Goal: Task Accomplishment & Management: Use online tool/utility

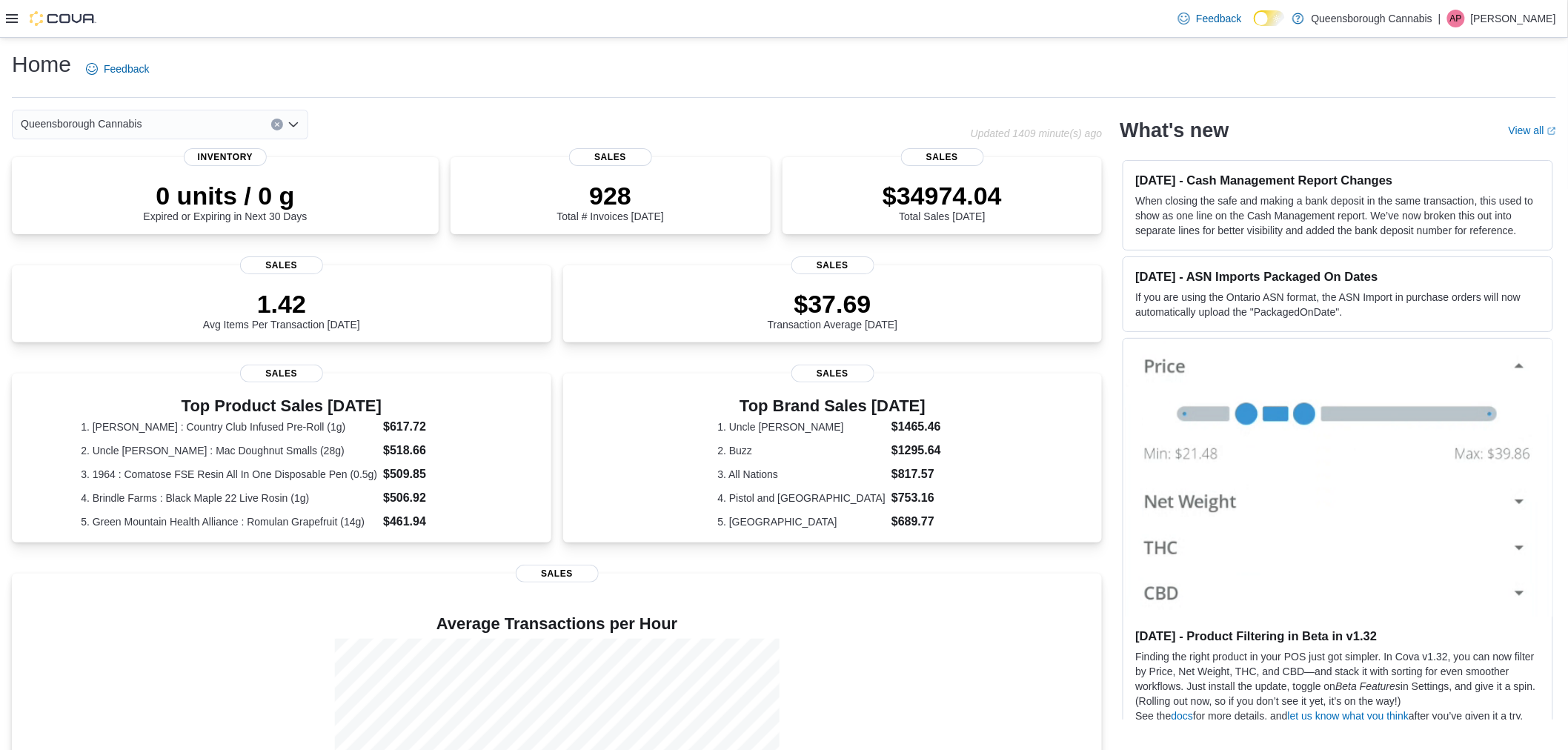
click at [23, 19] on div at bounding box center [51, 19] width 90 height 15
click at [16, 19] on icon at bounding box center [12, 18] width 12 height 12
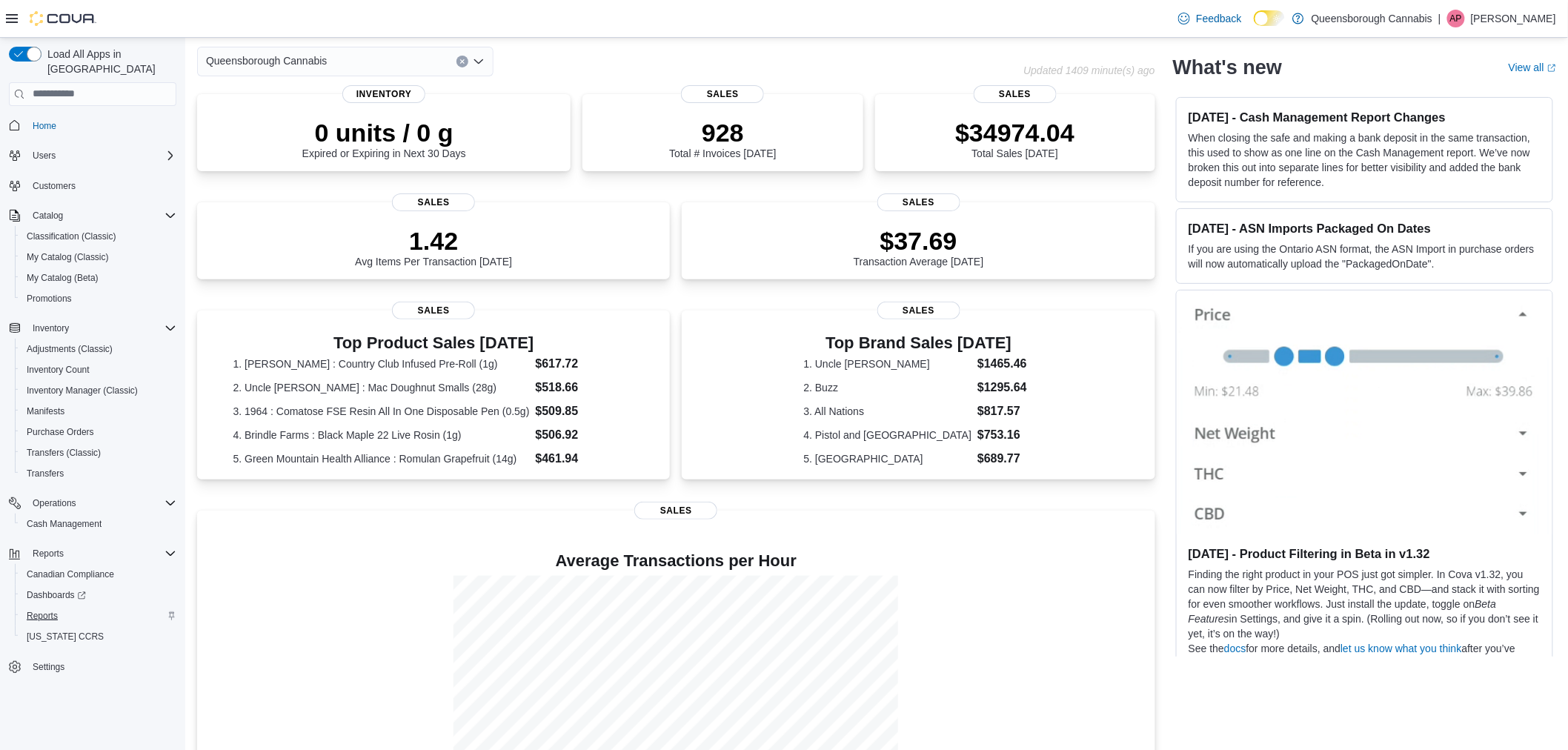
scroll to position [82, 0]
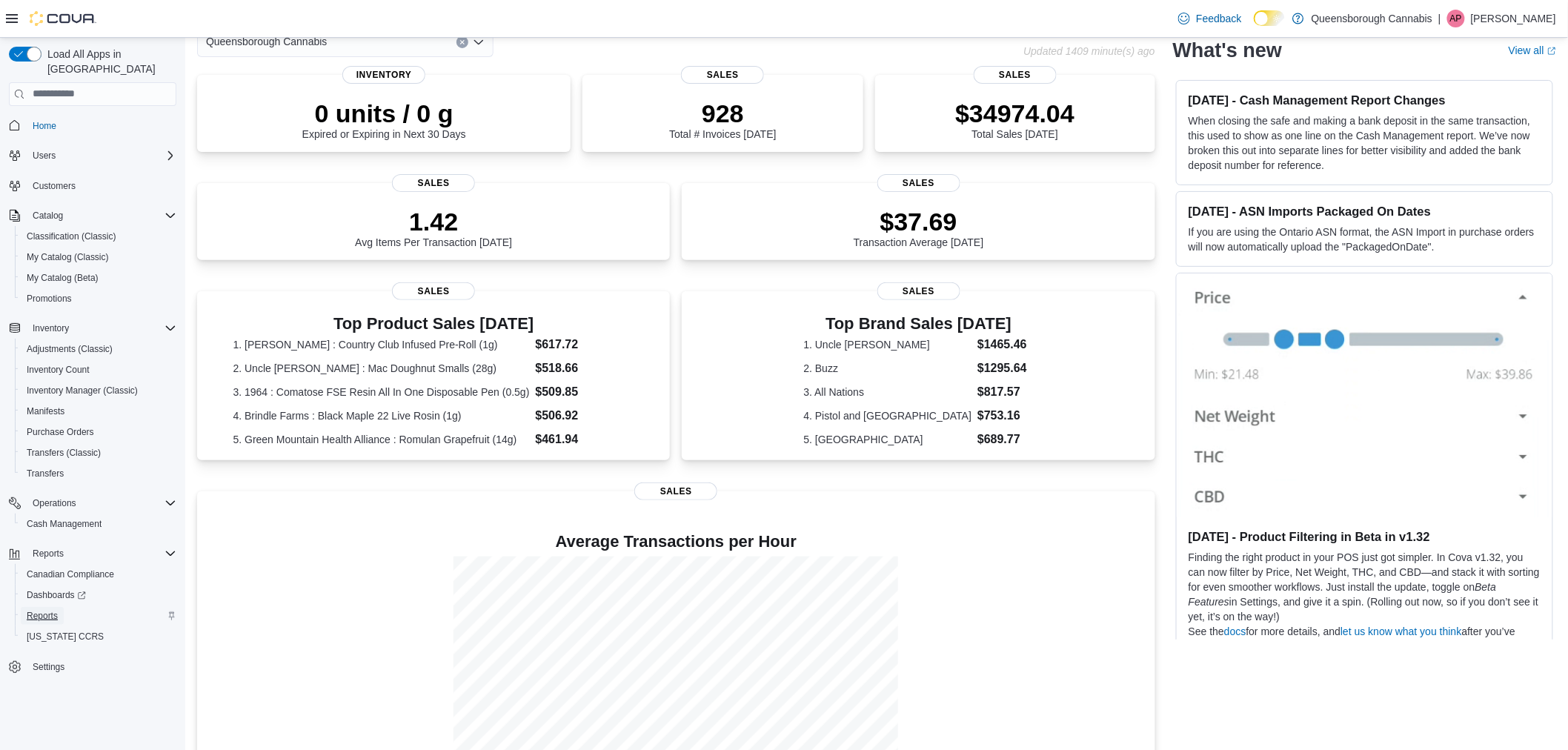
click at [48, 610] on span "Reports" at bounding box center [42, 616] width 31 height 12
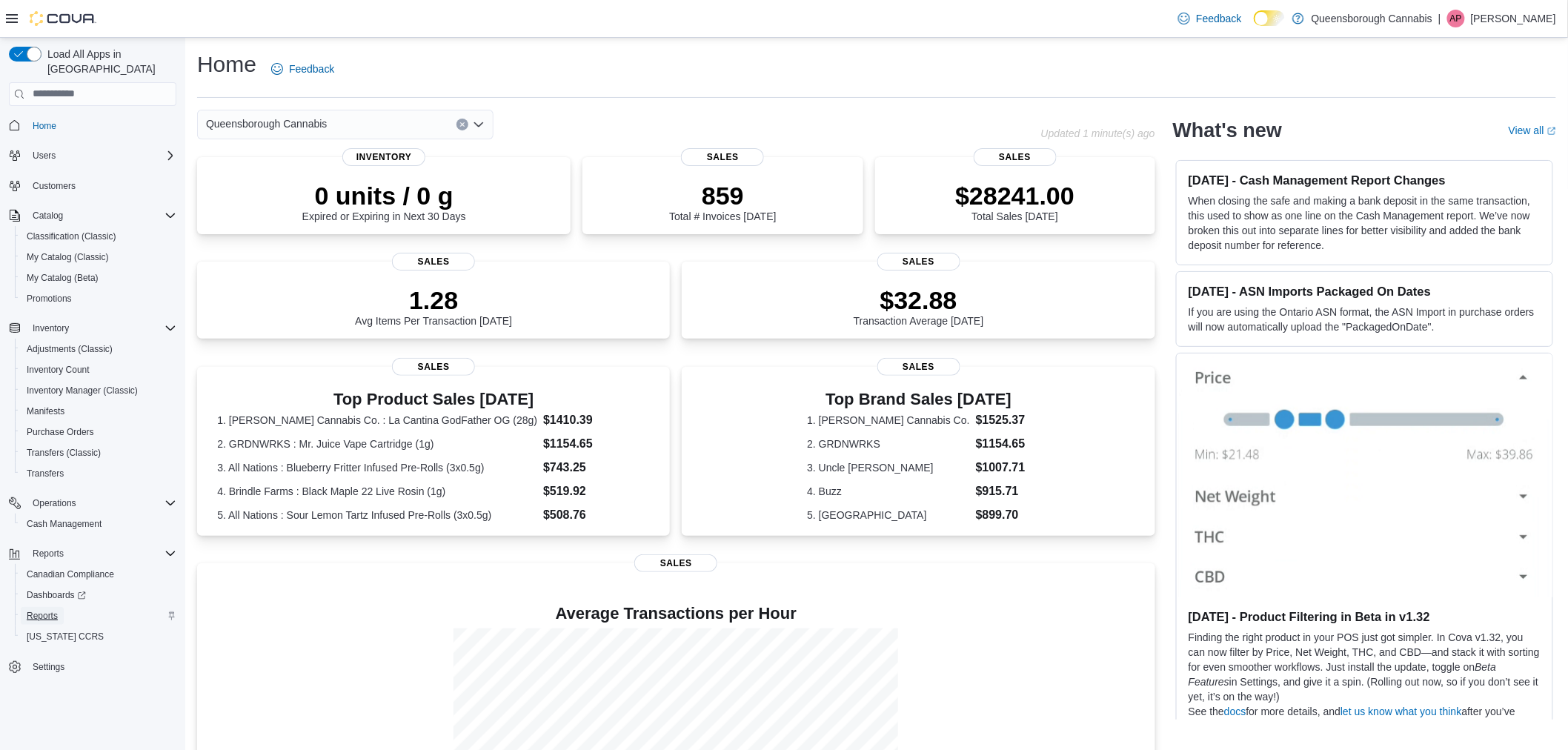
click at [45, 610] on span "Reports" at bounding box center [42, 616] width 31 height 12
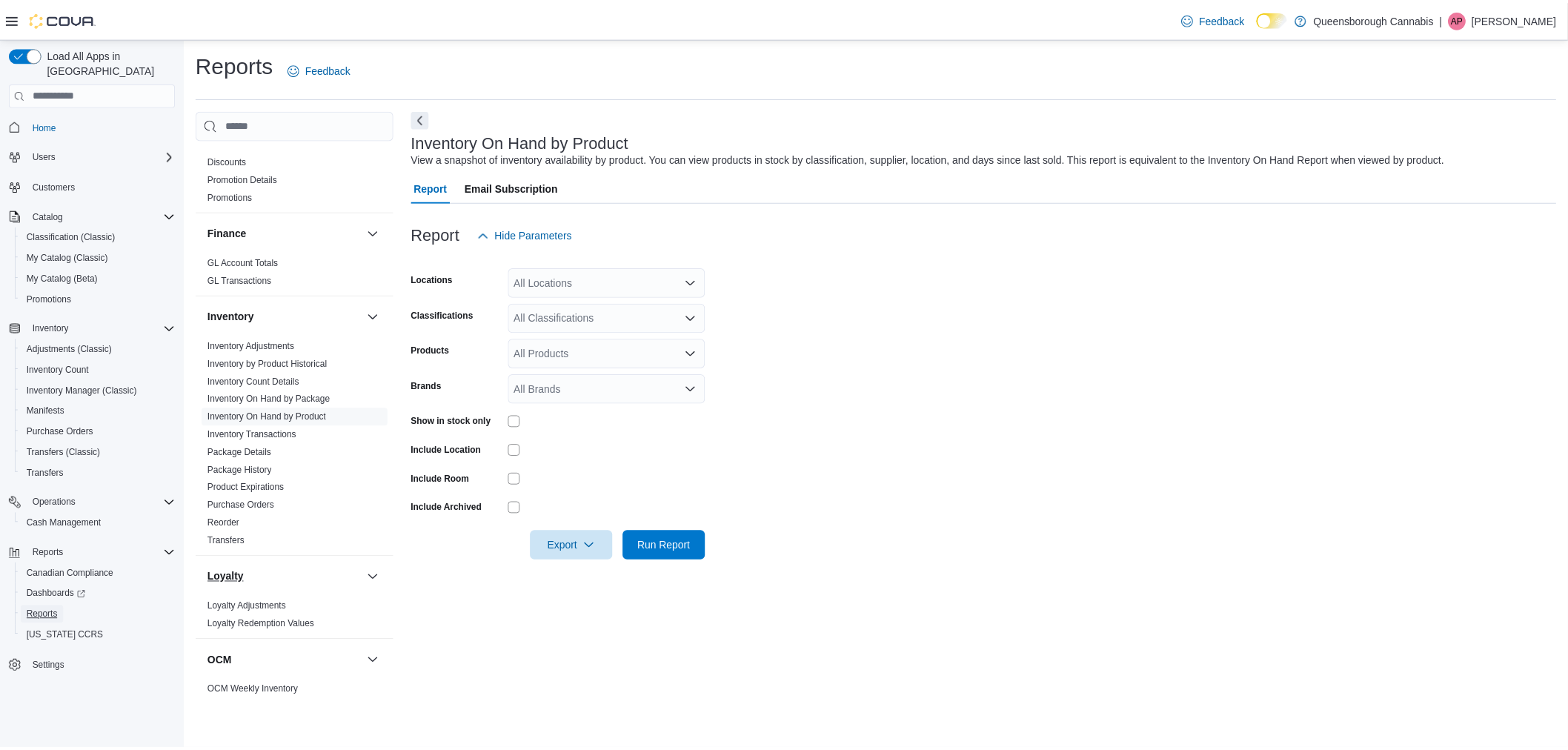
scroll to position [247, 0]
click at [229, 522] on link "Reorder" at bounding box center [224, 521] width 32 height 11
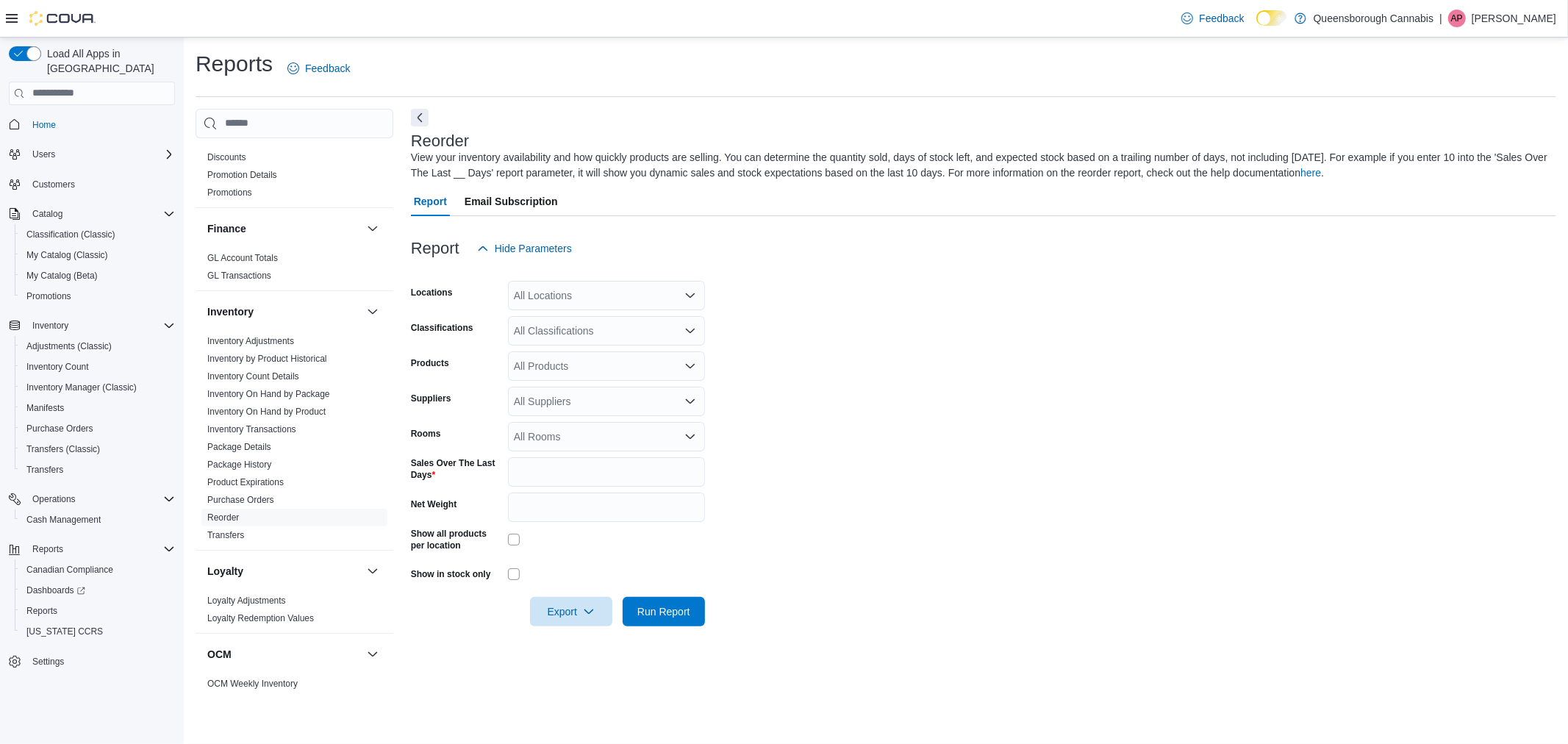
click at [597, 287] on div "All Locations" at bounding box center [607, 295] width 197 height 29
click at [966, 294] on form "Locations All Locations Classifications All Classifications Products All Produc…" at bounding box center [984, 445] width 1145 height 363
click at [592, 299] on div "All Locations" at bounding box center [607, 295] width 197 height 29
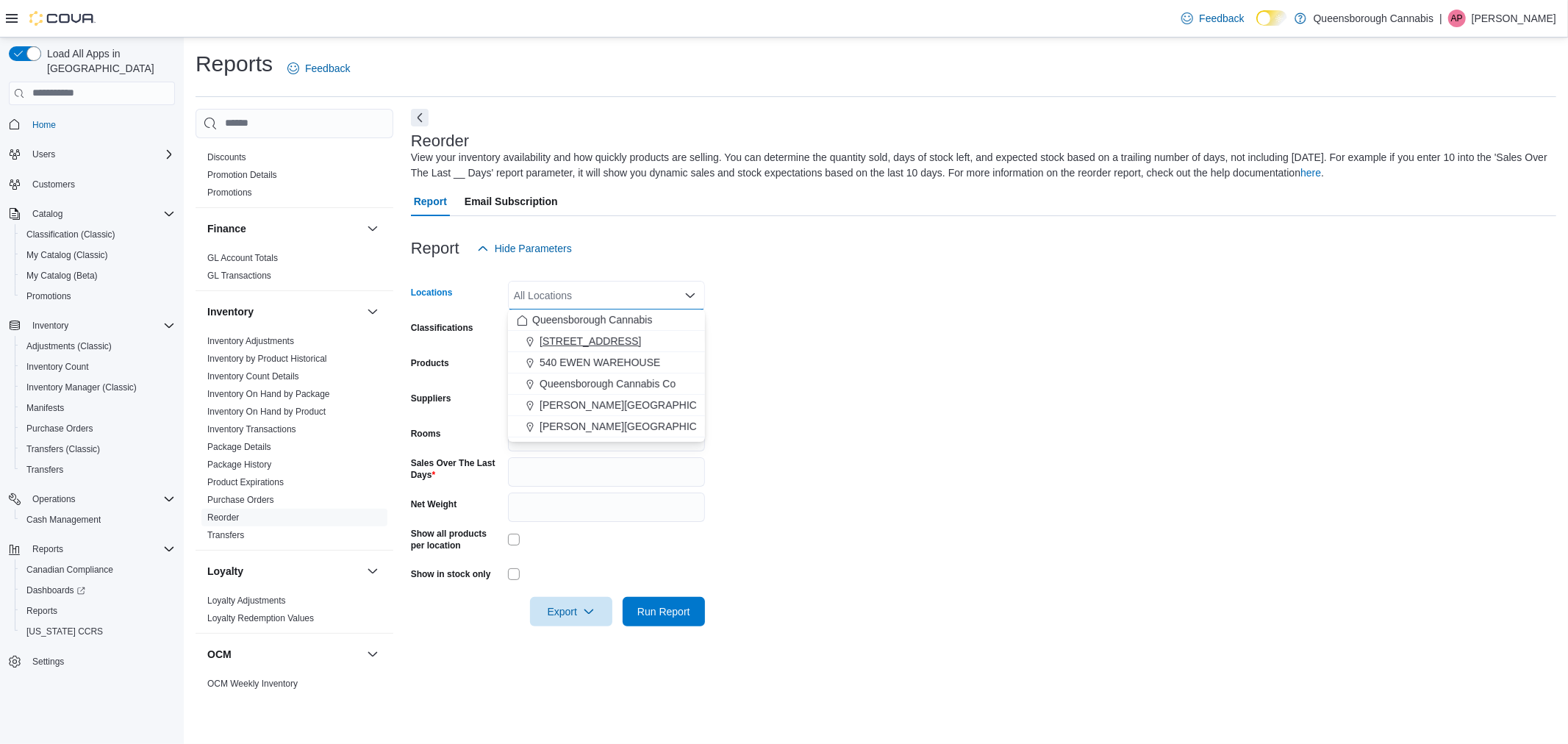
click at [563, 350] on button "[STREET_ADDRESS]" at bounding box center [607, 342] width 197 height 21
click at [853, 336] on form "Locations [STREET_ADDRESS] Selected. [STREET_ADDRESS] Press Backspace to delete…" at bounding box center [984, 445] width 1145 height 363
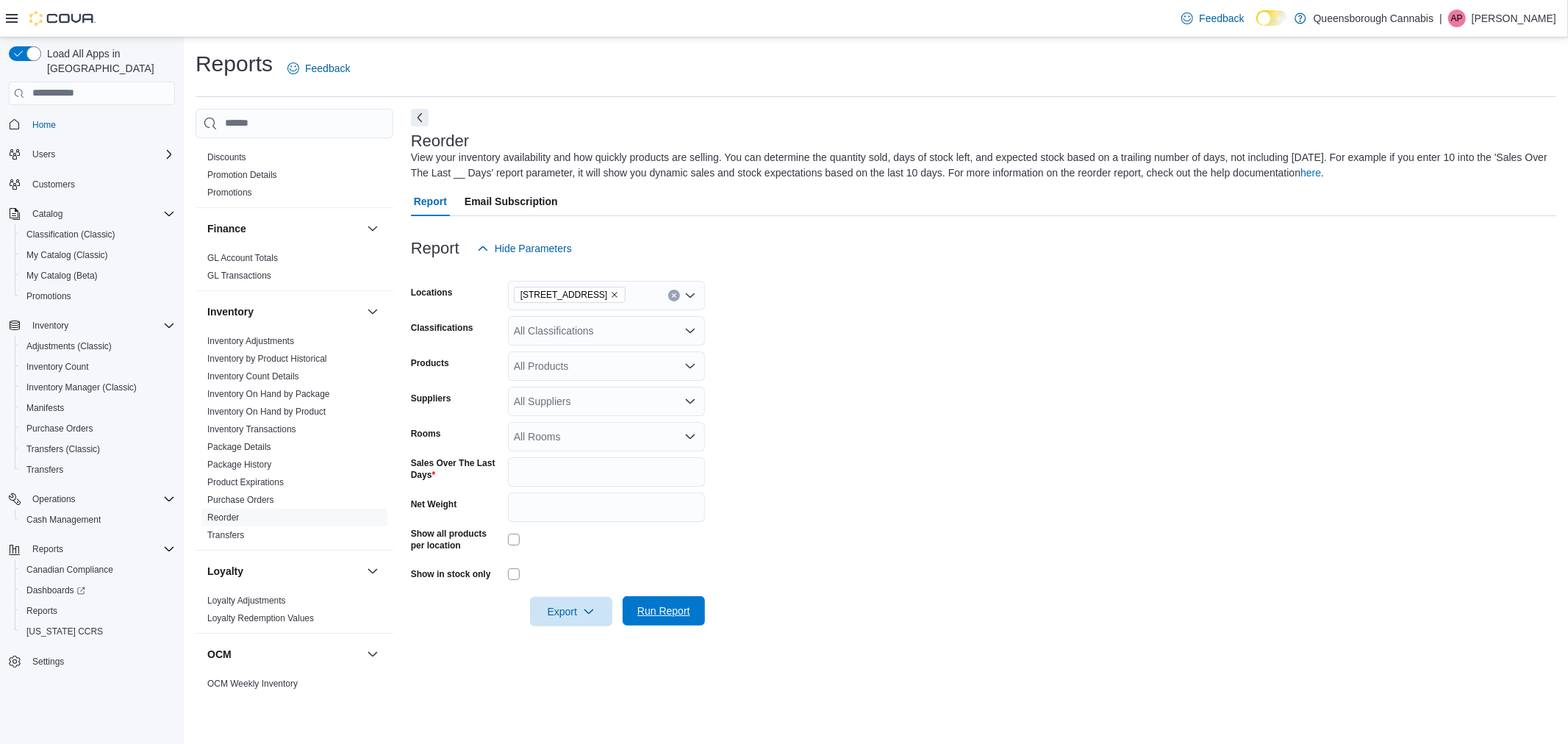
click at [674, 620] on span "Run Report" at bounding box center [663, 611] width 64 height 29
click at [585, 604] on span "Export" at bounding box center [565, 611] width 64 height 29
click at [577, 644] on span "Export to Excel" at bounding box center [567, 642] width 66 height 11
click at [928, 444] on form "Locations [STREET_ADDRESS] Classifications All Classifications Products All Pro…" at bounding box center [977, 445] width 1133 height 363
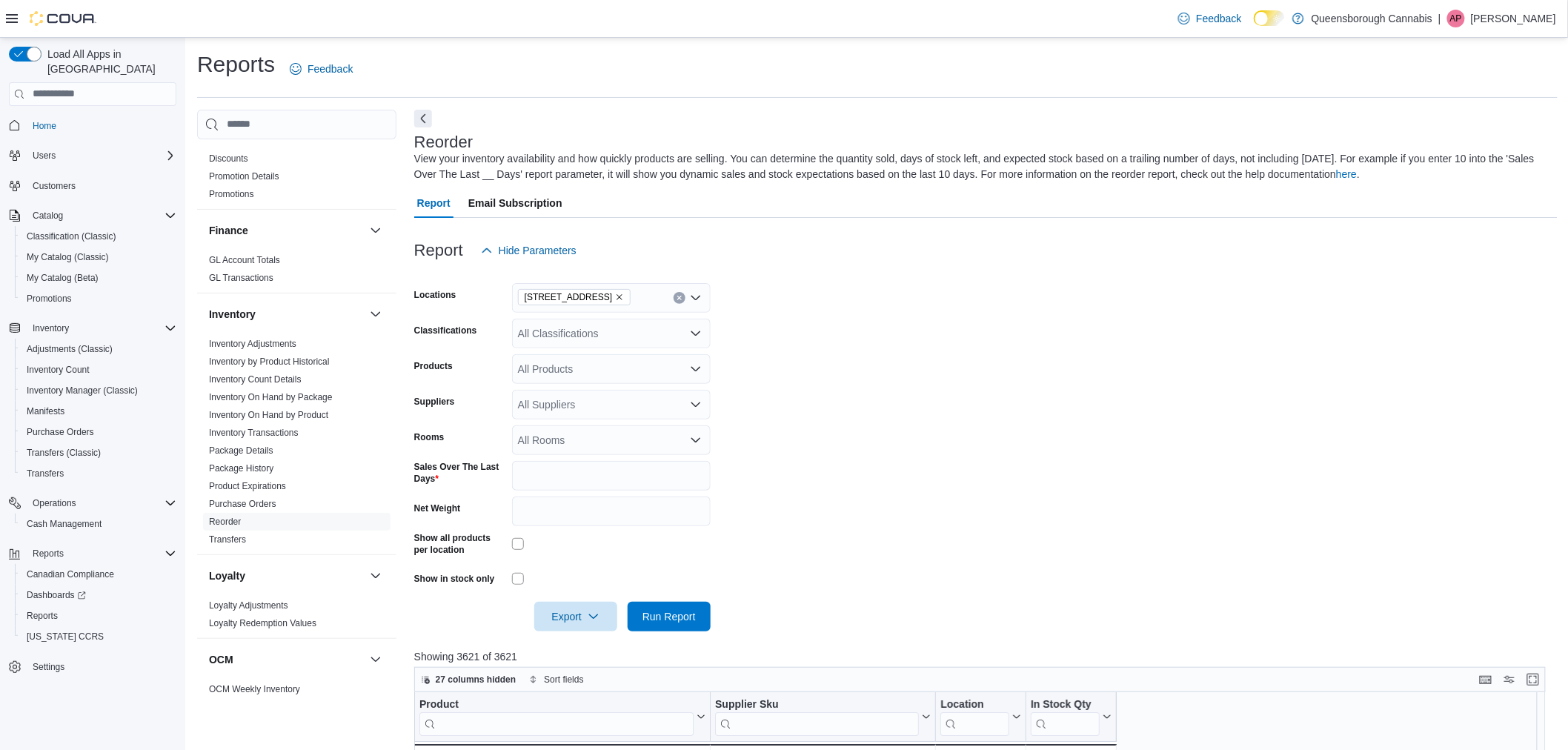
click at [615, 299] on icon "Remove 1274 56th St from selection in this group" at bounding box center [619, 297] width 9 height 9
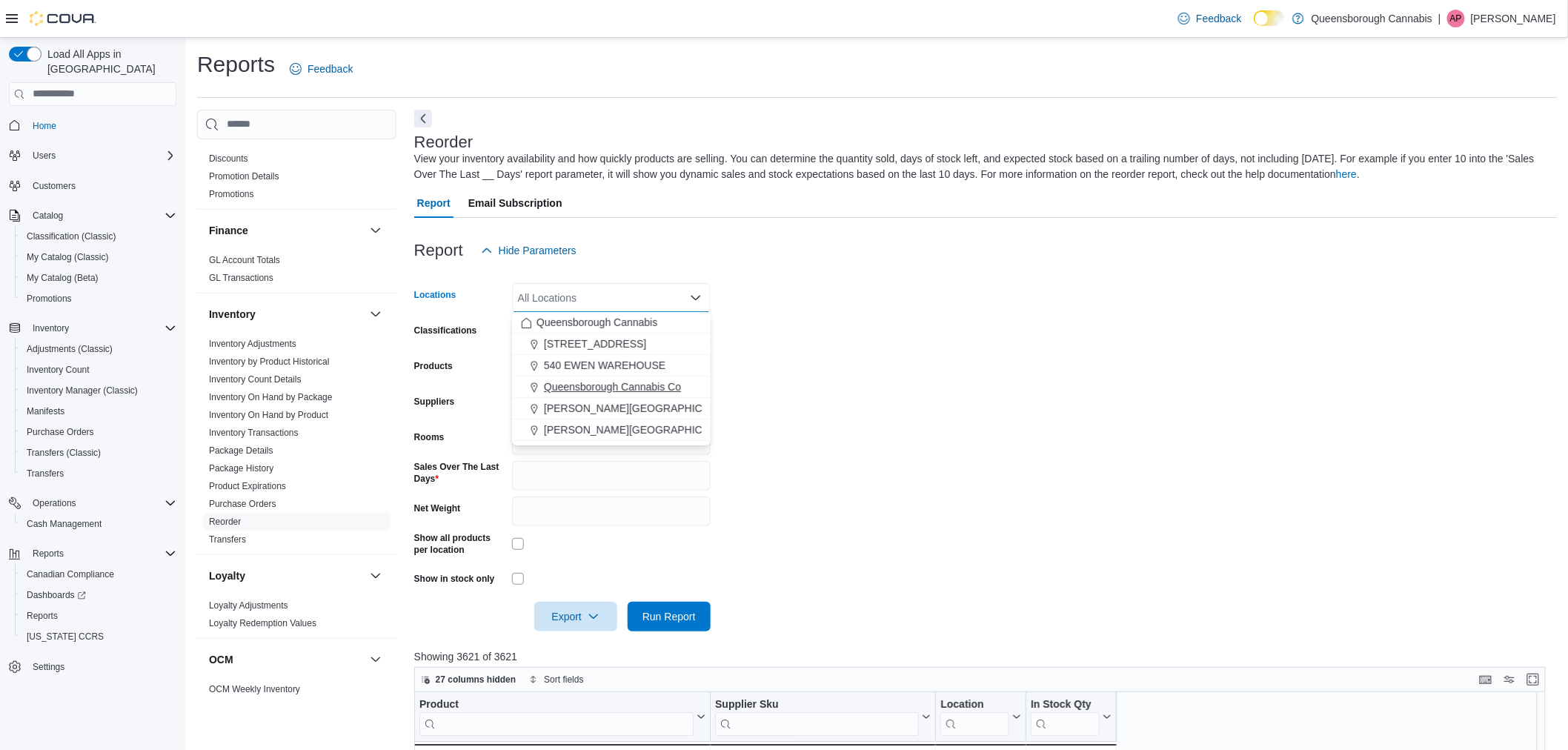
click at [604, 387] on span "Queensborough Cannabis Co" at bounding box center [613, 387] width 137 height 15
click at [749, 493] on form "Locations [GEOGRAPHIC_DATA] [GEOGRAPHIC_DATA] Co Combo box. Selected. [GEOGRAPH…" at bounding box center [986, 448] width 1144 height 366
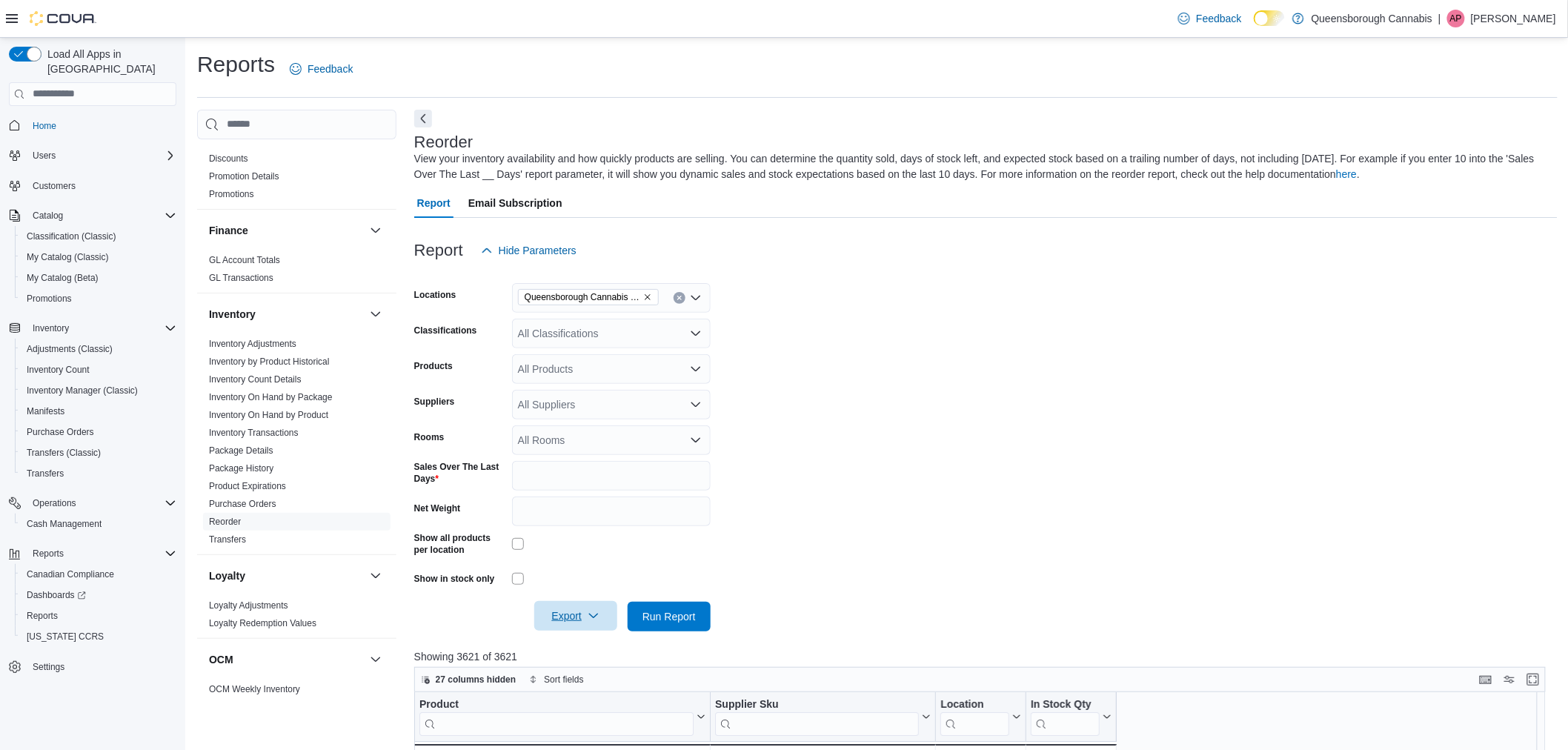
click at [602, 623] on span "Export" at bounding box center [576, 616] width 65 height 30
click at [585, 640] on button "Export to Excel" at bounding box center [578, 647] width 85 height 30
click at [645, 293] on icon "Remove Queensborough Cannabis Co from selection in this group" at bounding box center [647, 297] width 9 height 9
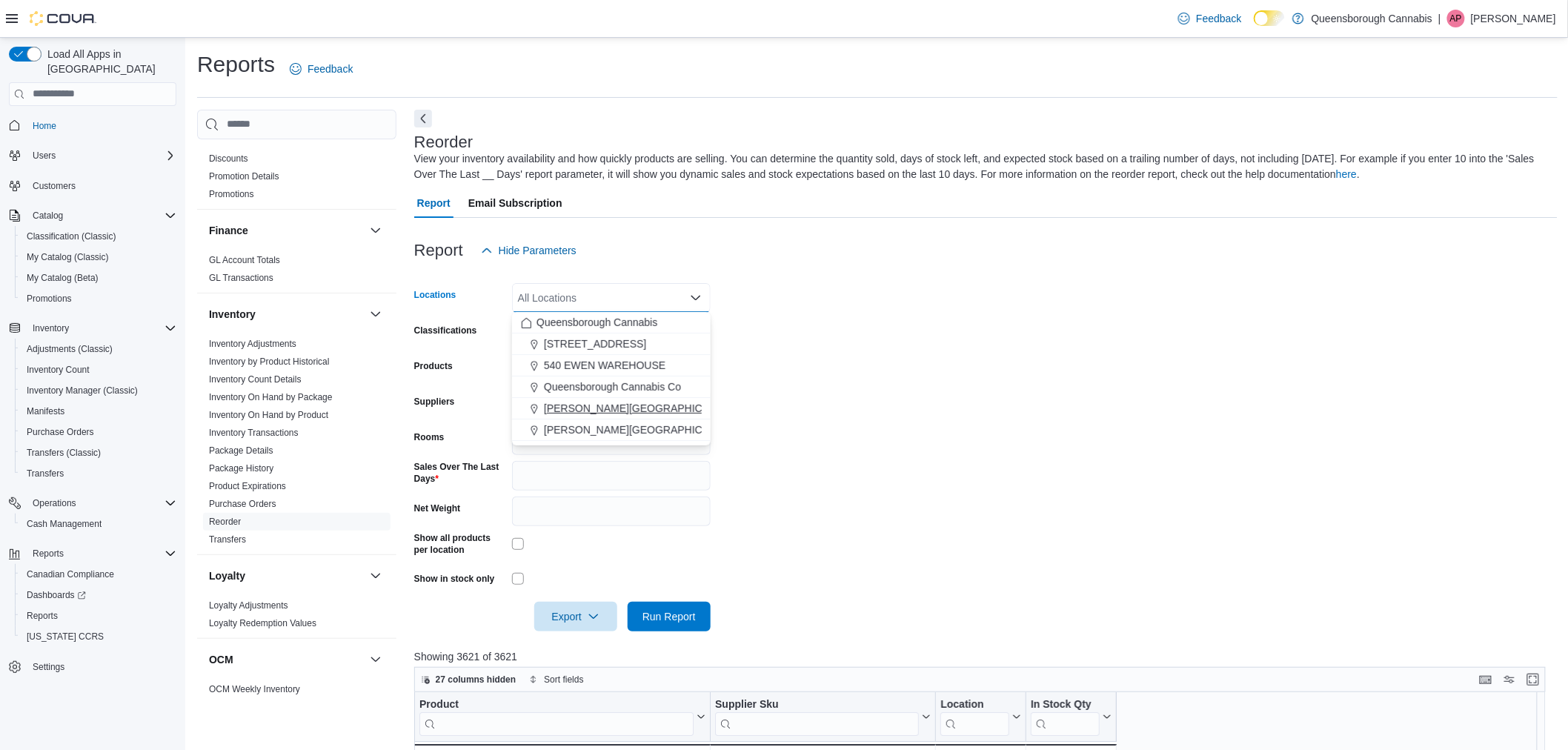
click at [608, 410] on span "[PERSON_NAME][GEOGRAPHIC_DATA]" at bounding box center [641, 409] width 193 height 15
click at [863, 360] on form "Locations [PERSON_NAME][GEOGRAPHIC_DATA] Combo box. Selected. [PERSON_NAME][GEO…" at bounding box center [986, 448] width 1144 height 366
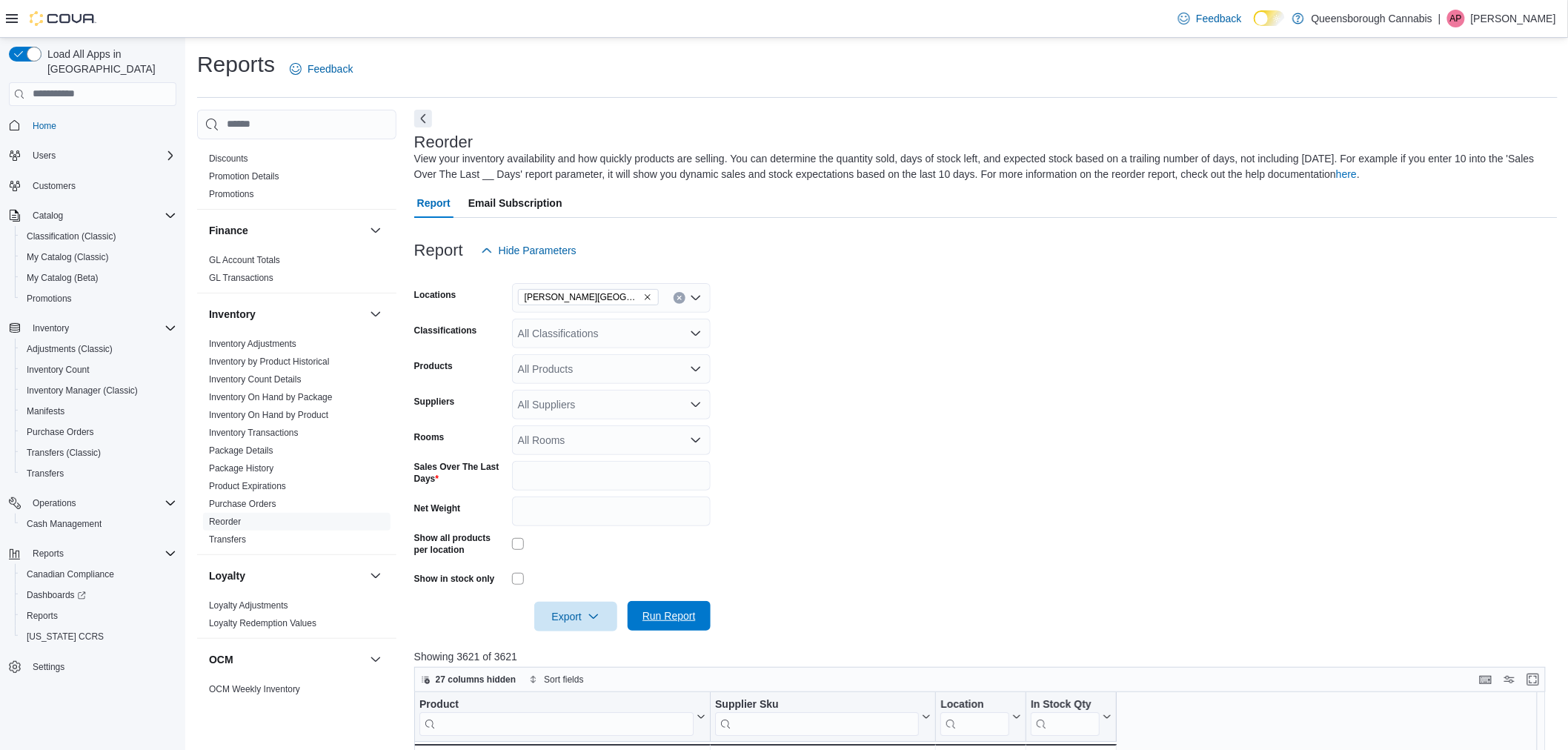
click at [667, 612] on span "Run Report" at bounding box center [668, 616] width 53 height 15
click at [606, 618] on span "Export" at bounding box center [576, 616] width 65 height 30
drag, startPoint x: 572, startPoint y: 642, endPoint x: 581, endPoint y: 640, distance: 9.2
click at [573, 642] on span "Export to Excel" at bounding box center [577, 647] width 67 height 12
click at [900, 278] on div at bounding box center [986, 275] width 1144 height 18
